Goal: Find specific page/section: Find specific page/section

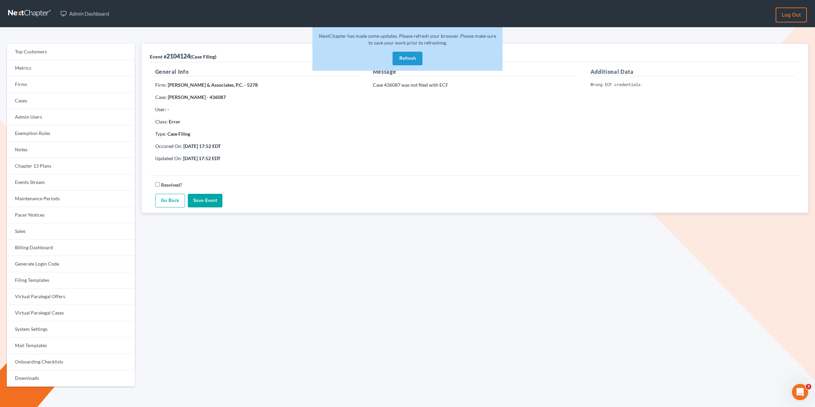
drag, startPoint x: 213, startPoint y: 92, endPoint x: 218, endPoint y: 90, distance: 5.4
click at [213, 92] on div "General Info Firm: Fitzgerald & Associates, P.C. - 5278 Case: Jeffrey Jacobs - …" at bounding box center [257, 118] width 218 height 100
drag, startPoint x: 225, startPoint y: 86, endPoint x: 168, endPoint y: 85, distance: 56.7
click at [168, 85] on strong "Fitzgerald & Associates, P.C. - 5278" at bounding box center [213, 85] width 90 height 6
copy strong "[PERSON_NAME] & Associates, P.C"
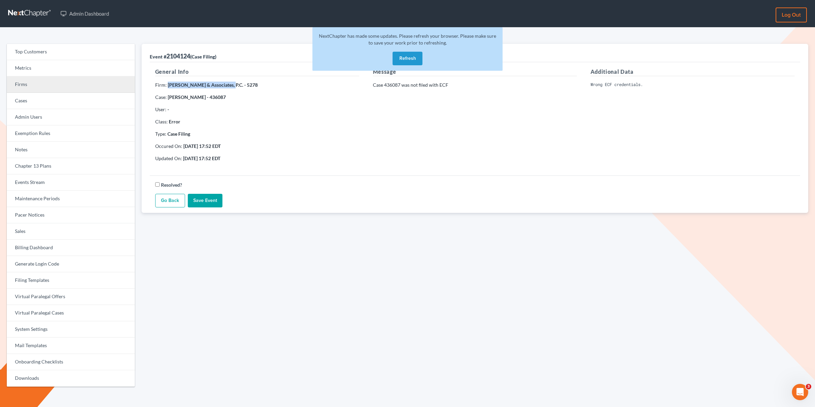
click at [81, 87] on link "Firms" at bounding box center [71, 84] width 128 height 16
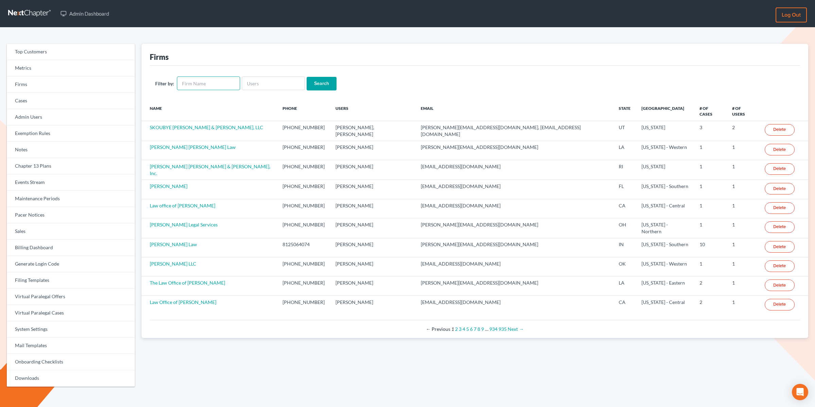
click at [203, 84] on input "text" at bounding box center [208, 83] width 63 height 14
type input "[PERSON_NAME] & Associates, P.C"
click at [307, 77] on input "Search" at bounding box center [322, 84] width 30 height 14
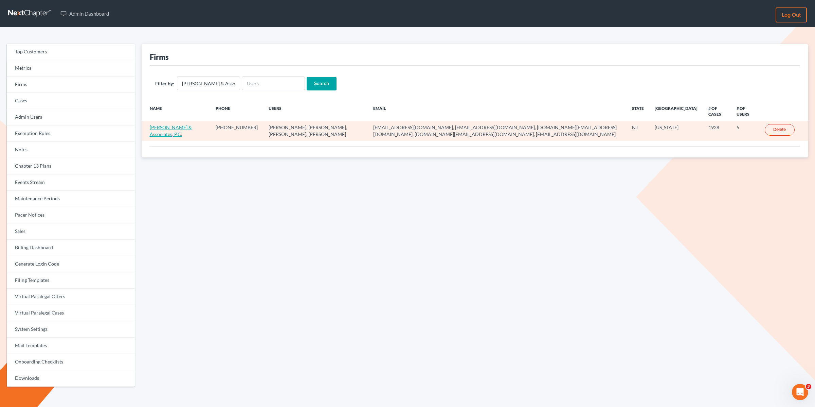
click at [159, 126] on link "[PERSON_NAME] & Associates, P.C." at bounding box center [171, 130] width 42 height 13
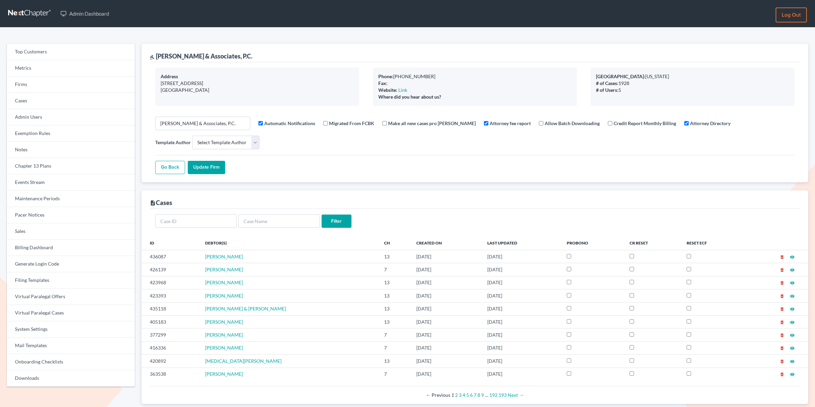
select select
click at [43, 188] on link "Events Stream" at bounding box center [71, 182] width 128 height 16
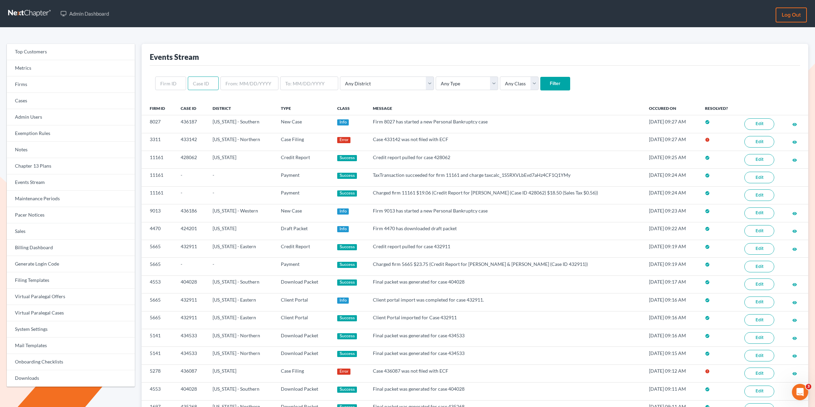
click at [192, 84] on input "text" at bounding box center [203, 83] width 31 height 14
paste input "5278"
type input "5278"
click at [540, 77] on input "Filter" at bounding box center [555, 84] width 30 height 14
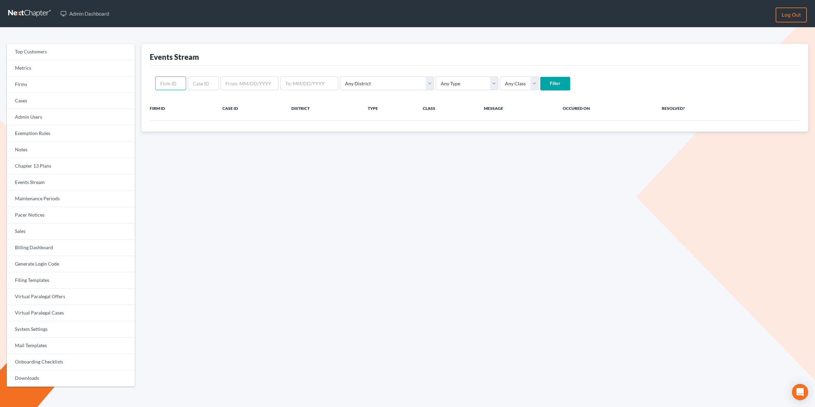
click at [180, 84] on input "text" at bounding box center [170, 83] width 31 height 14
paste input "5278"
type input "5278"
click at [540, 77] on input "Filter" at bounding box center [555, 84] width 30 height 14
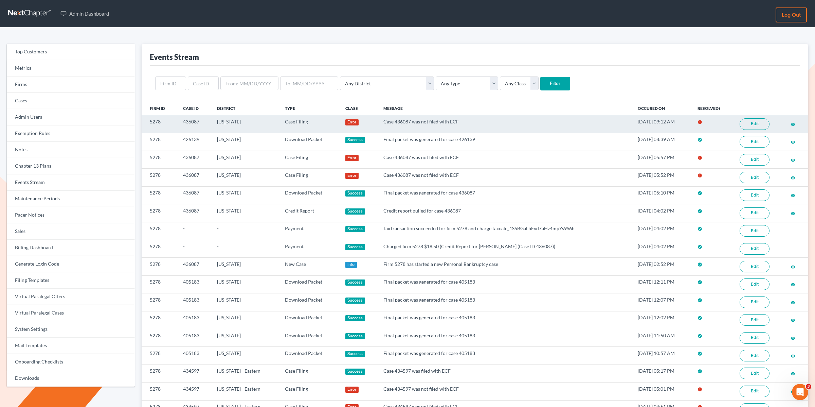
click at [761, 123] on link "Edit" at bounding box center [755, 124] width 30 height 12
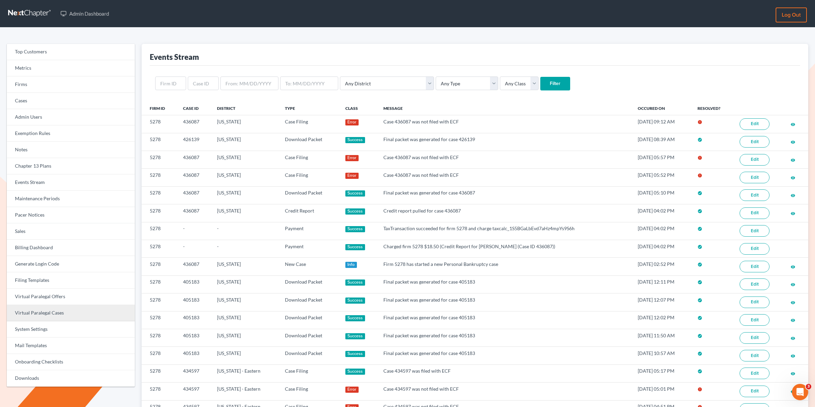
click at [61, 311] on link "Virtual Paralegal Cases" at bounding box center [71, 313] width 128 height 16
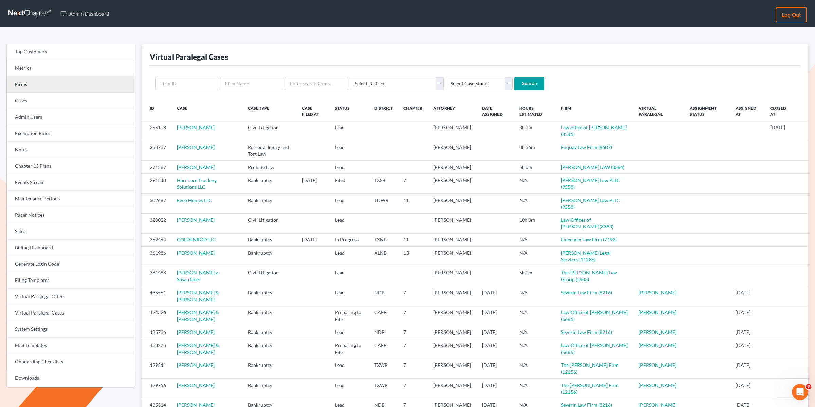
click at [21, 82] on link "Firms" at bounding box center [71, 84] width 128 height 16
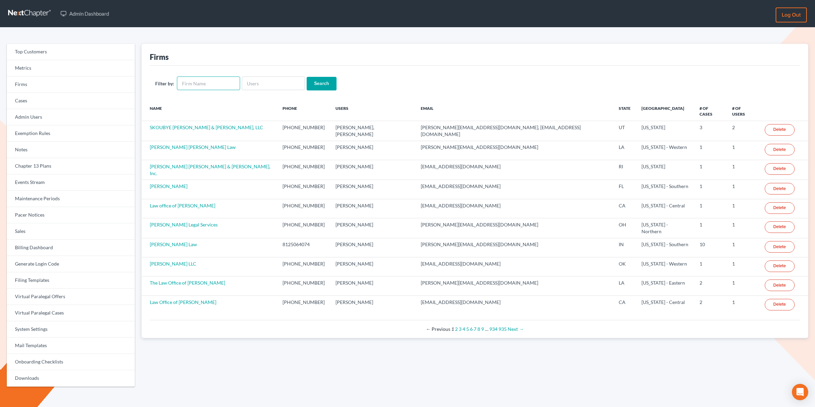
drag, startPoint x: 193, startPoint y: 82, endPoint x: 221, endPoint y: 85, distance: 29.0
click at [193, 82] on input "text" at bounding box center [208, 83] width 63 height 14
click at [286, 86] on input "text" at bounding box center [273, 83] width 63 height 14
paste input "Sheereen Middleton"
type input "Sheereen Middleton"
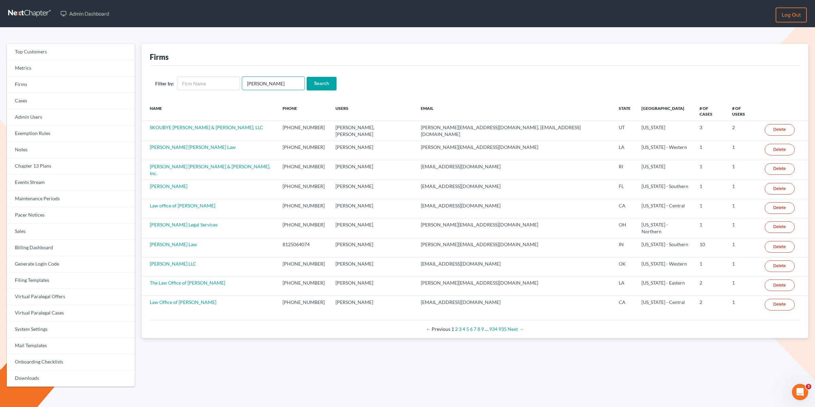
click at [307, 77] on input "Search" at bounding box center [322, 84] width 30 height 14
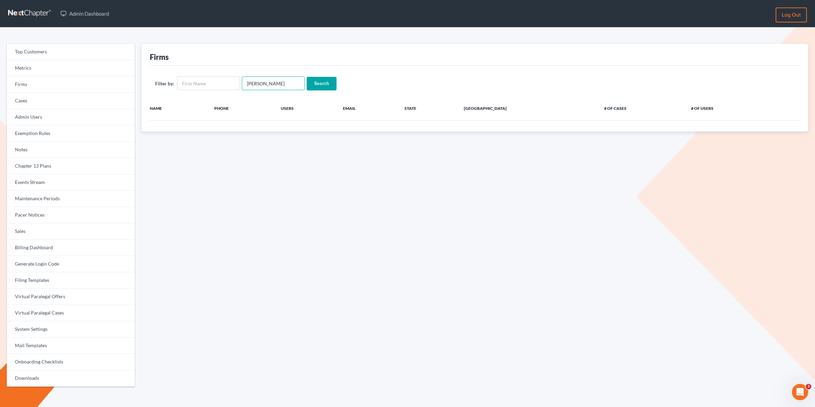
click at [264, 84] on input "Sheereen Middleton" at bounding box center [273, 83] width 63 height 14
click at [264, 83] on input "Sheereen Middleton" at bounding box center [273, 83] width 63 height 14
drag, startPoint x: 264, startPoint y: 83, endPoint x: 226, endPoint y: 82, distance: 38.4
click at [226, 82] on form "Filter by: Sheereen Middleton Search" at bounding box center [475, 83] width 640 height 14
type input "Middleton"
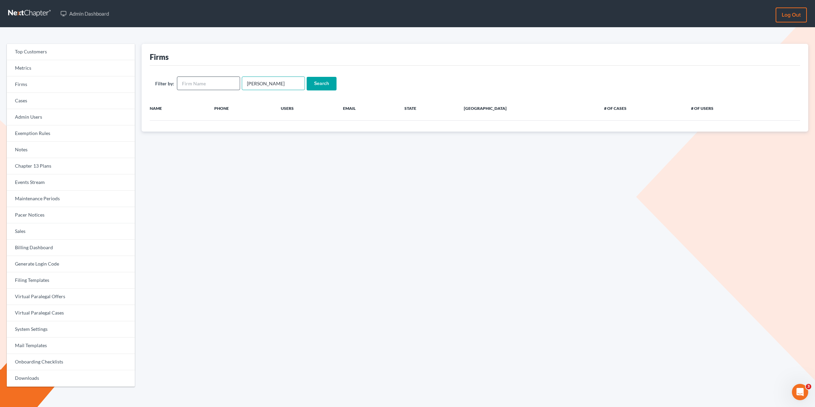
click at [307, 77] on input "Search" at bounding box center [322, 84] width 30 height 14
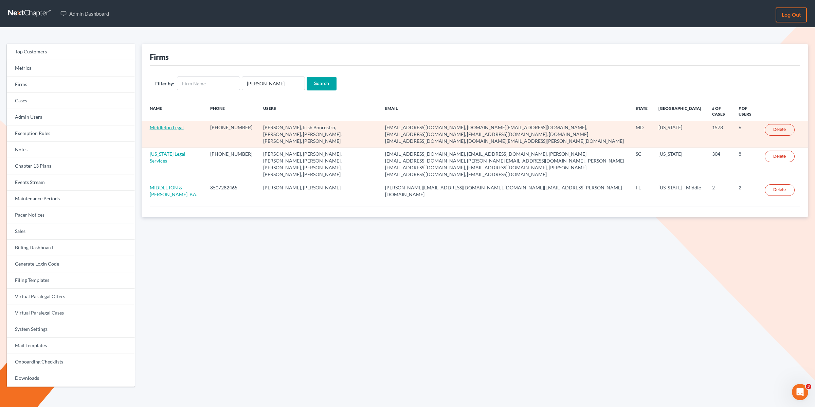
click at [161, 126] on link "Middleton Legal" at bounding box center [167, 127] width 34 height 6
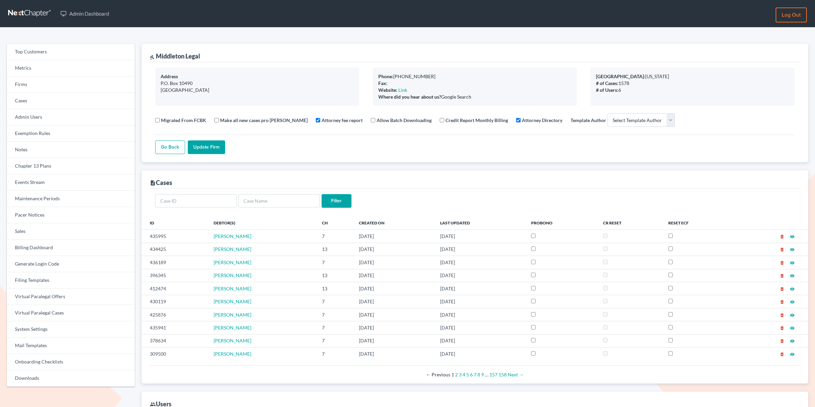
select select
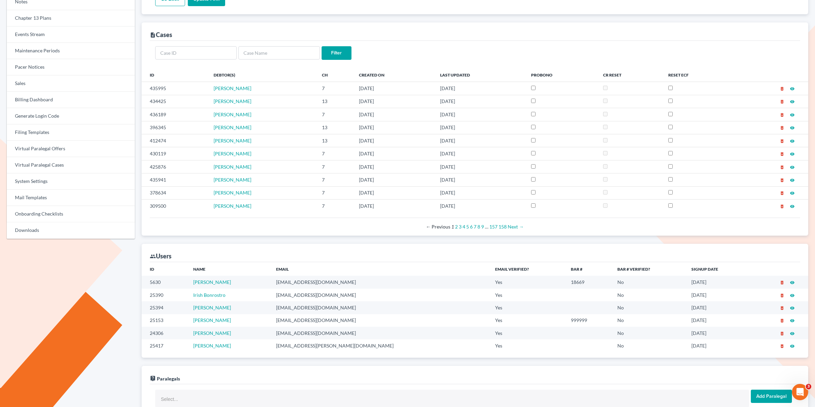
scroll to position [148, 0]
